Goal: Task Accomplishment & Management: Complete application form

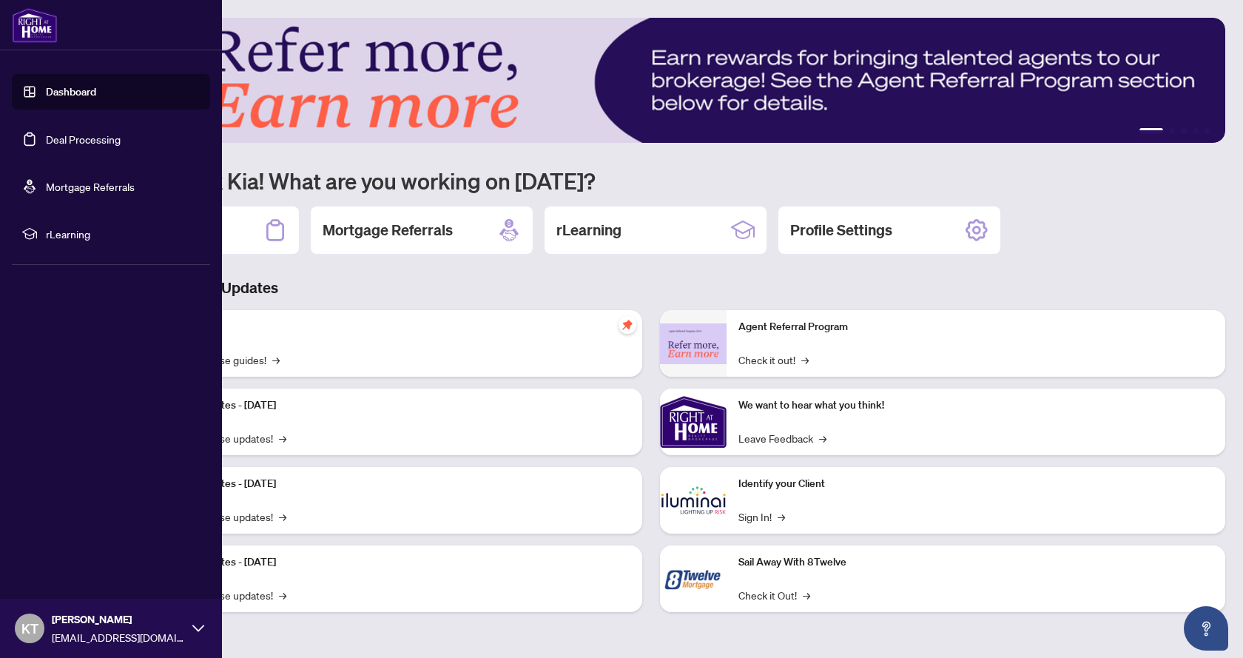
click at [67, 146] on link "Deal Processing" at bounding box center [83, 138] width 75 height 13
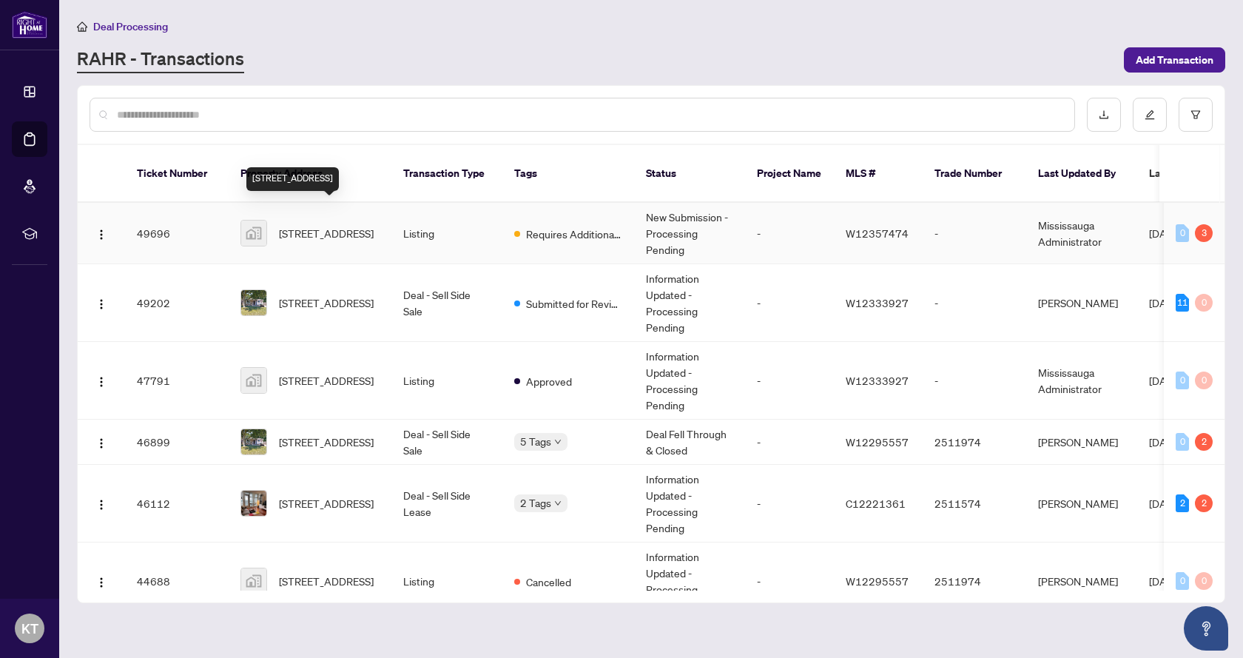
click at [341, 225] on span "[STREET_ADDRESS]" at bounding box center [326, 233] width 95 height 16
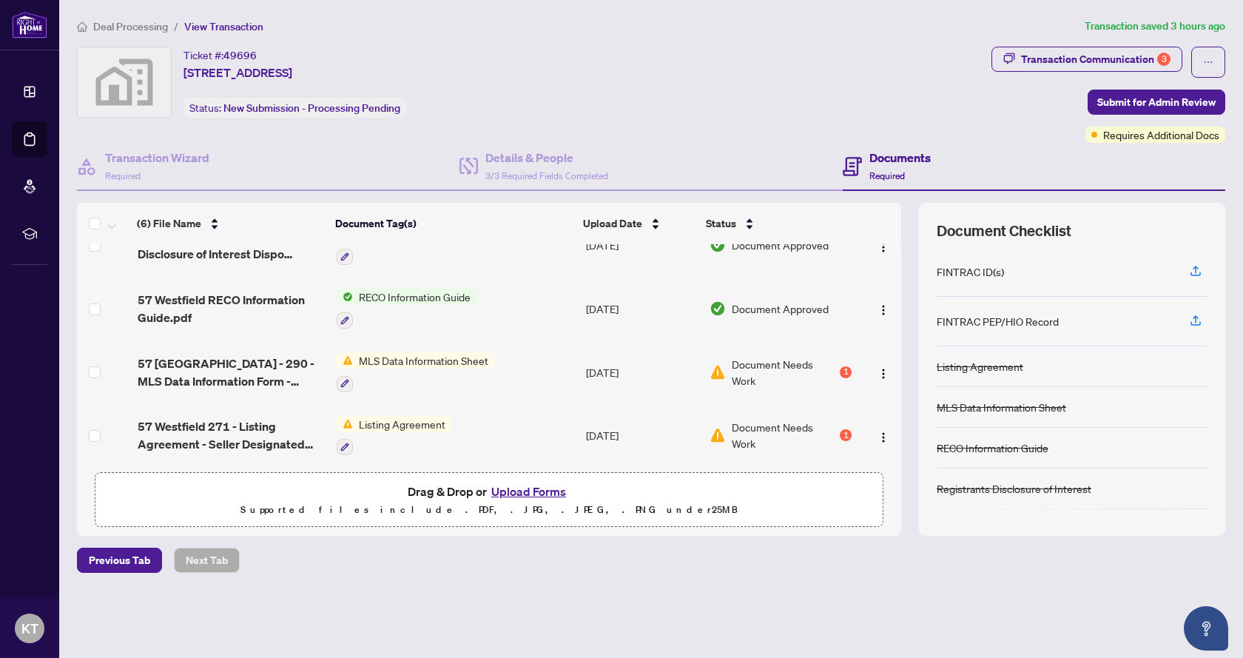
scroll to position [163, 0]
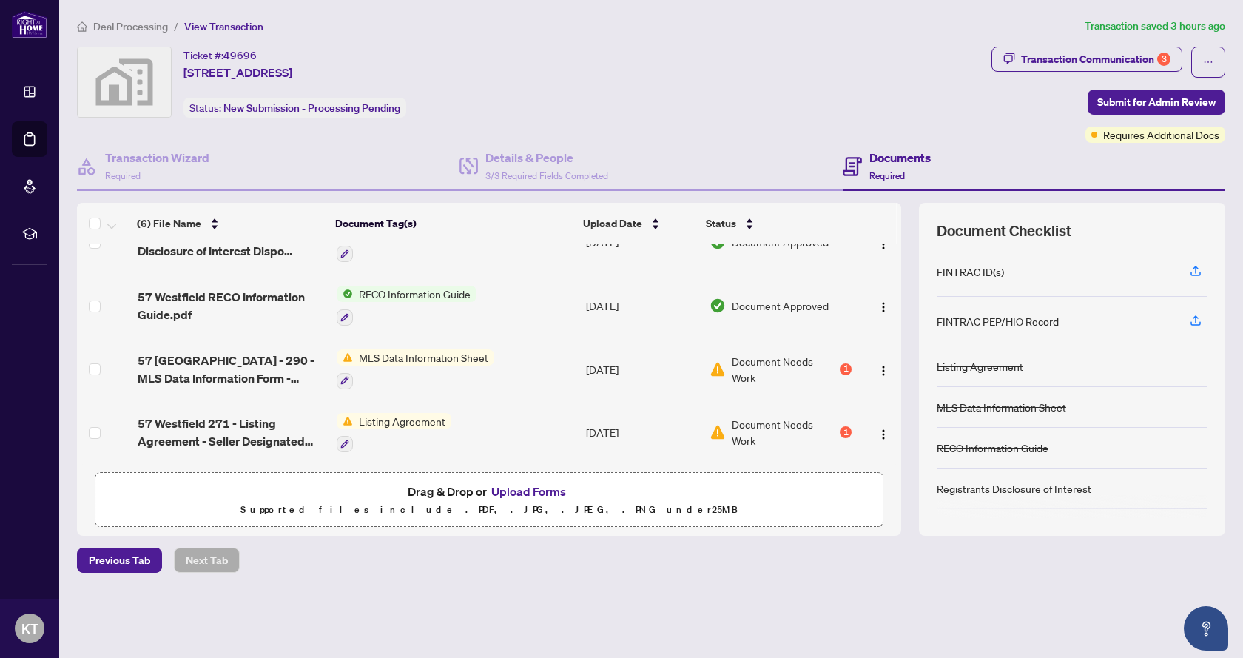
click at [518, 488] on button "Upload Forms" at bounding box center [529, 491] width 84 height 19
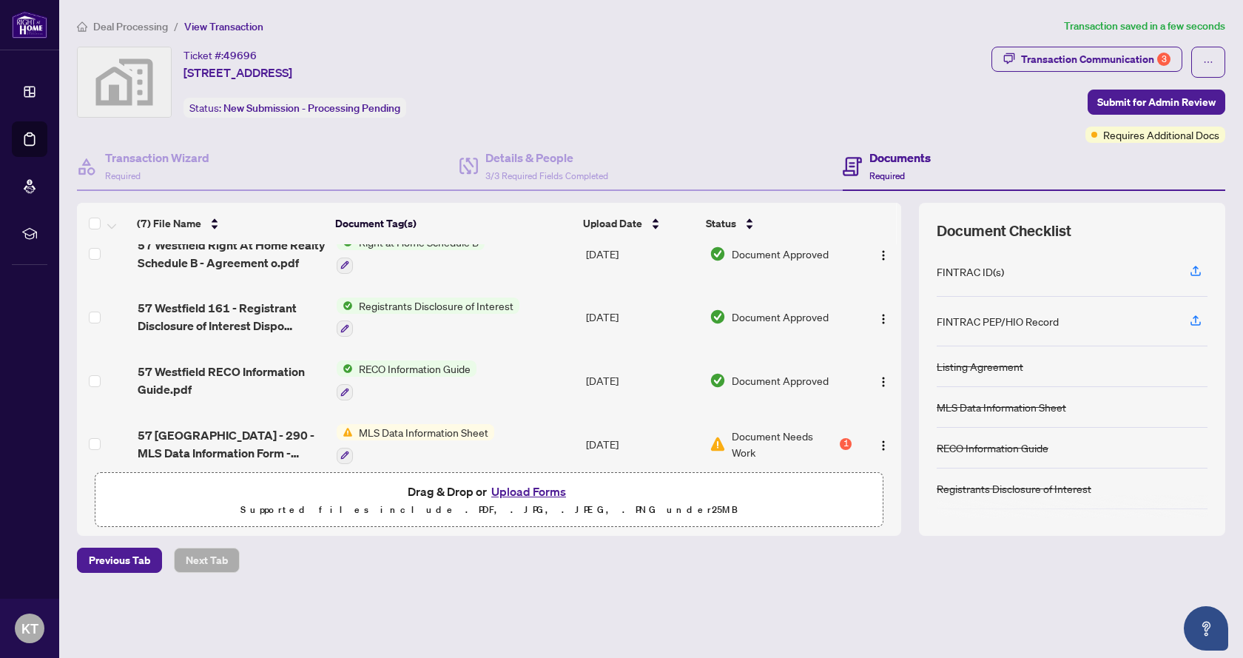
scroll to position [148, 0]
click at [539, 487] on button "Upload Forms" at bounding box center [529, 491] width 84 height 19
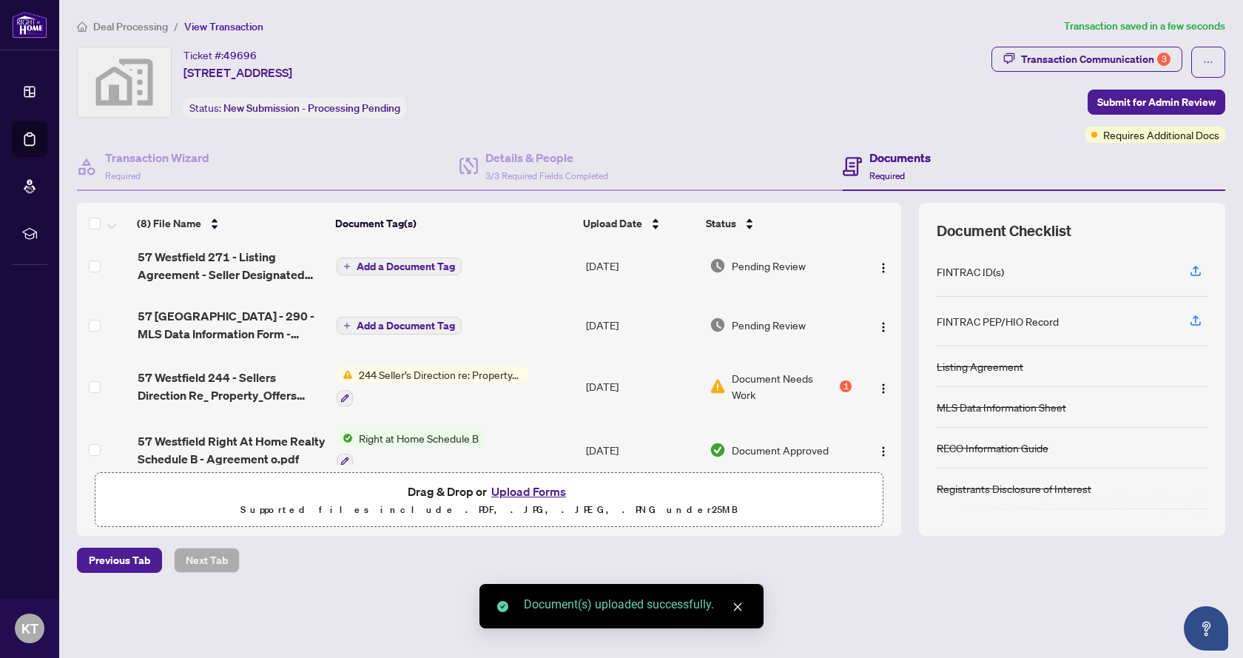
scroll to position [0, 0]
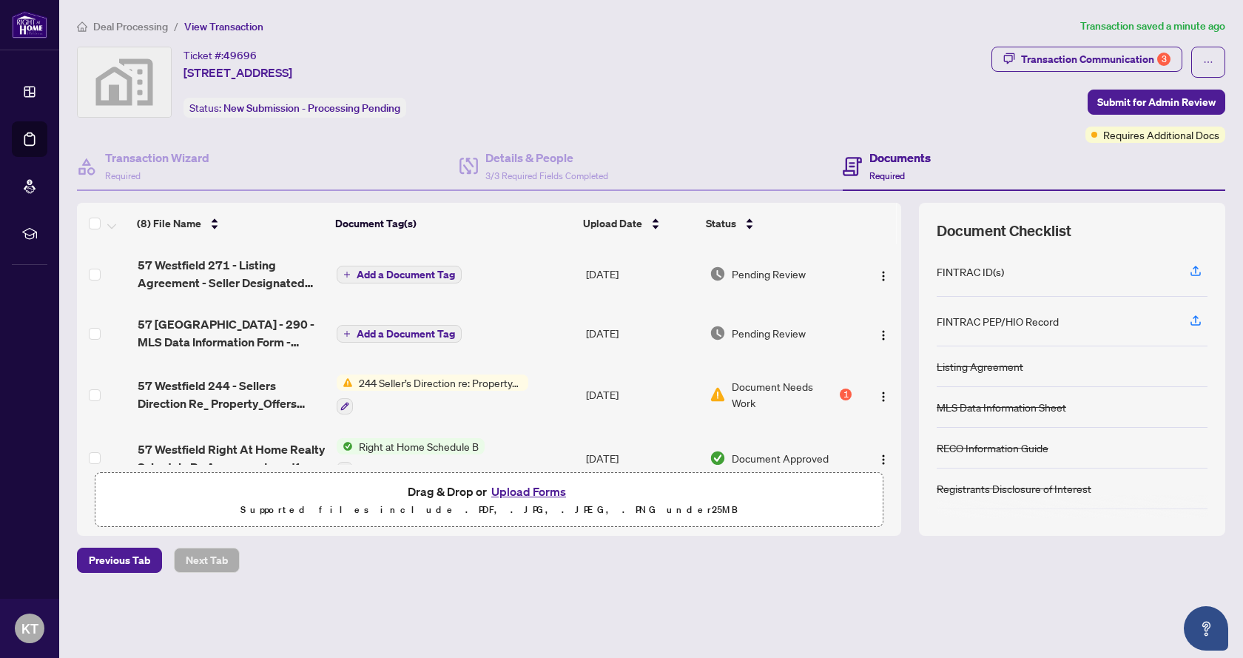
click at [517, 488] on button "Upload Forms" at bounding box center [529, 491] width 84 height 19
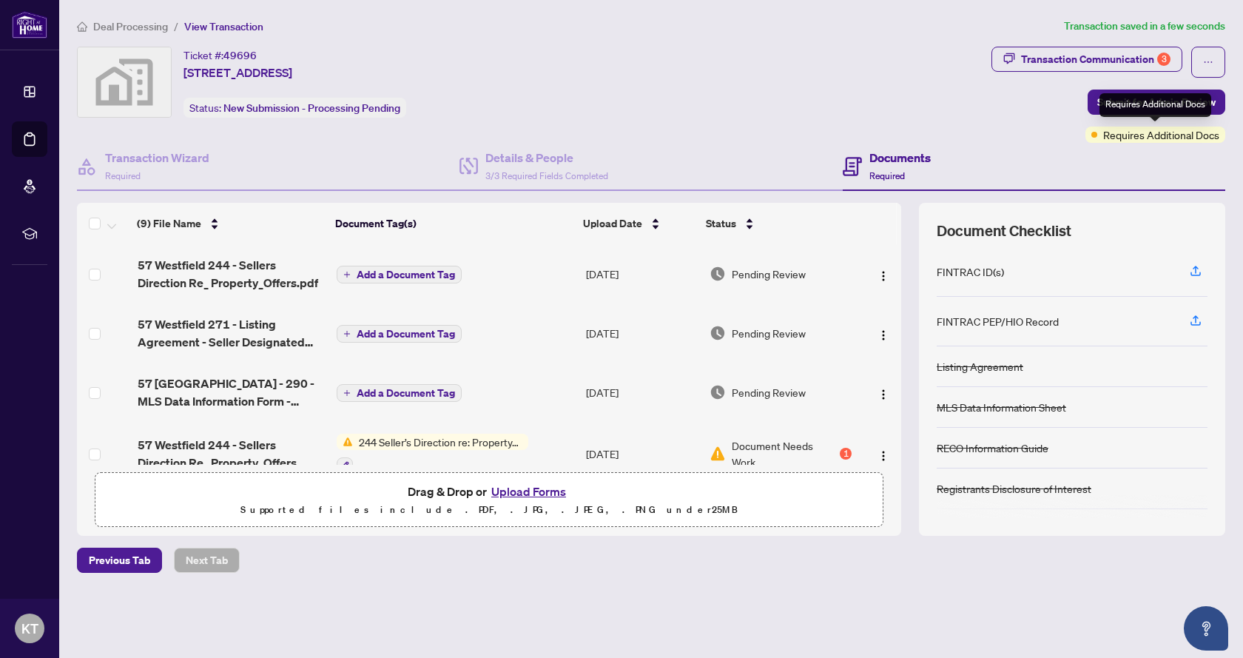
click at [1170, 107] on div "Requires Additional Docs" at bounding box center [1155, 105] width 112 height 24
click at [1105, 102] on span "Submit for Admin Review" at bounding box center [1156, 102] width 118 height 24
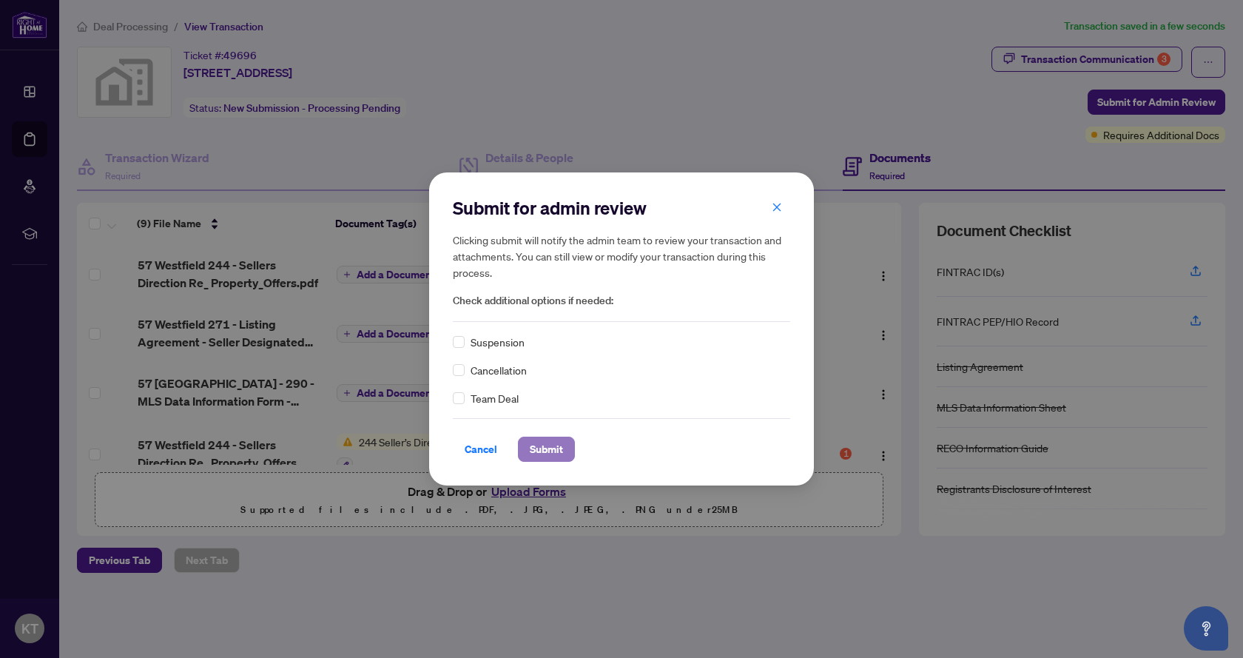
click at [536, 448] on span "Submit" at bounding box center [546, 449] width 33 height 24
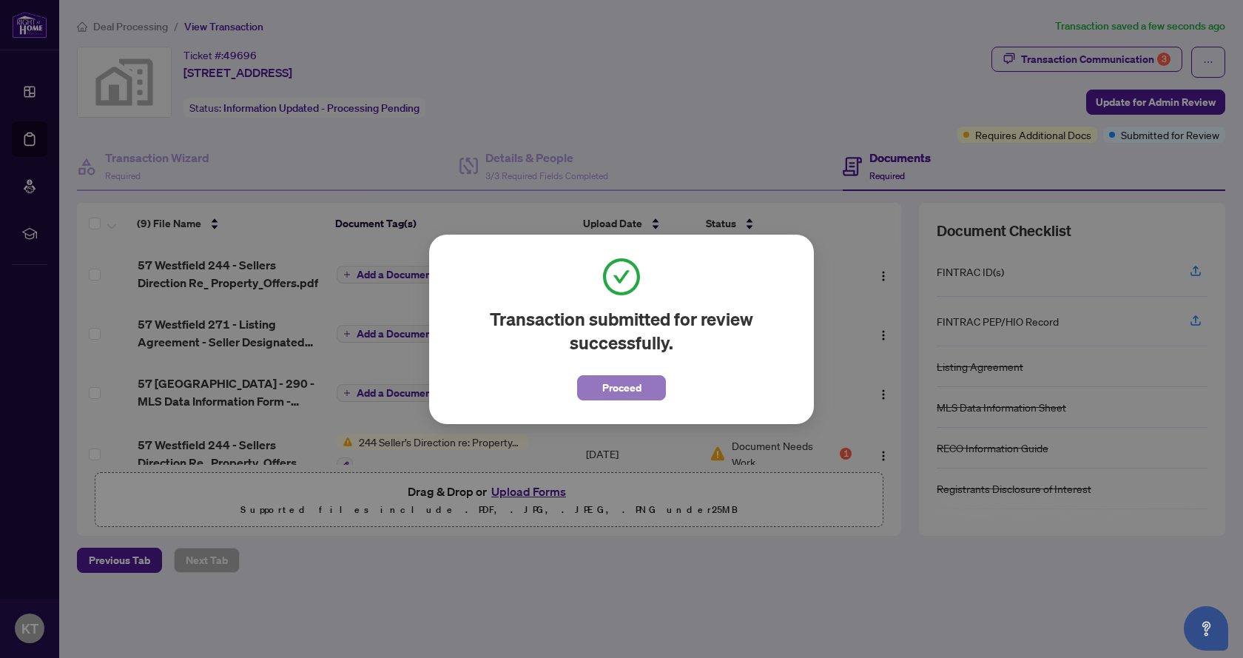
click at [601, 391] on button "Proceed" at bounding box center [621, 387] width 89 height 25
